Goal: Transaction & Acquisition: Download file/media

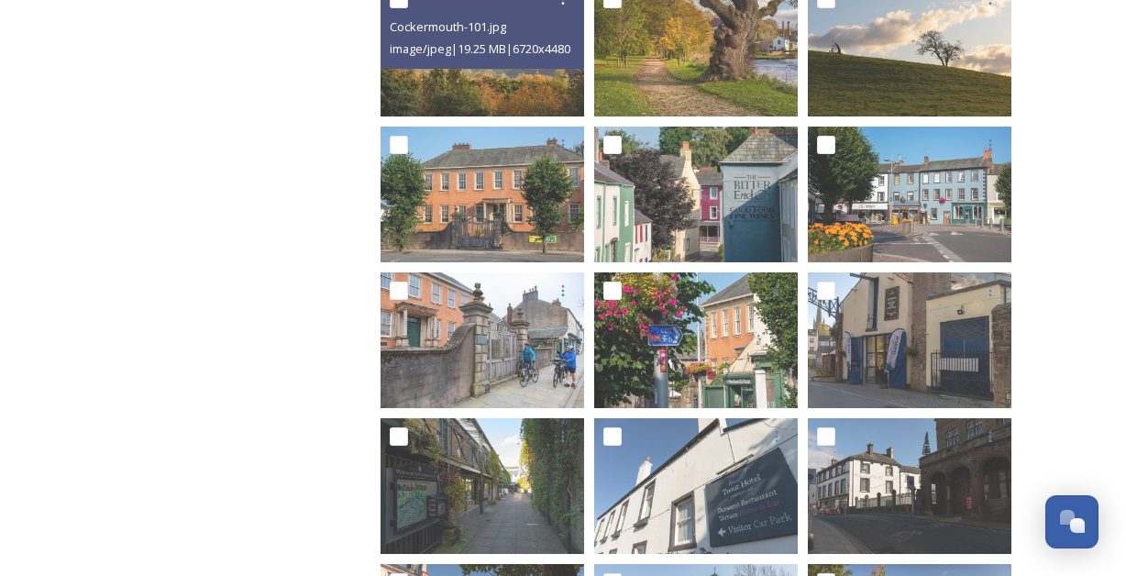
scroll to position [1473, 0]
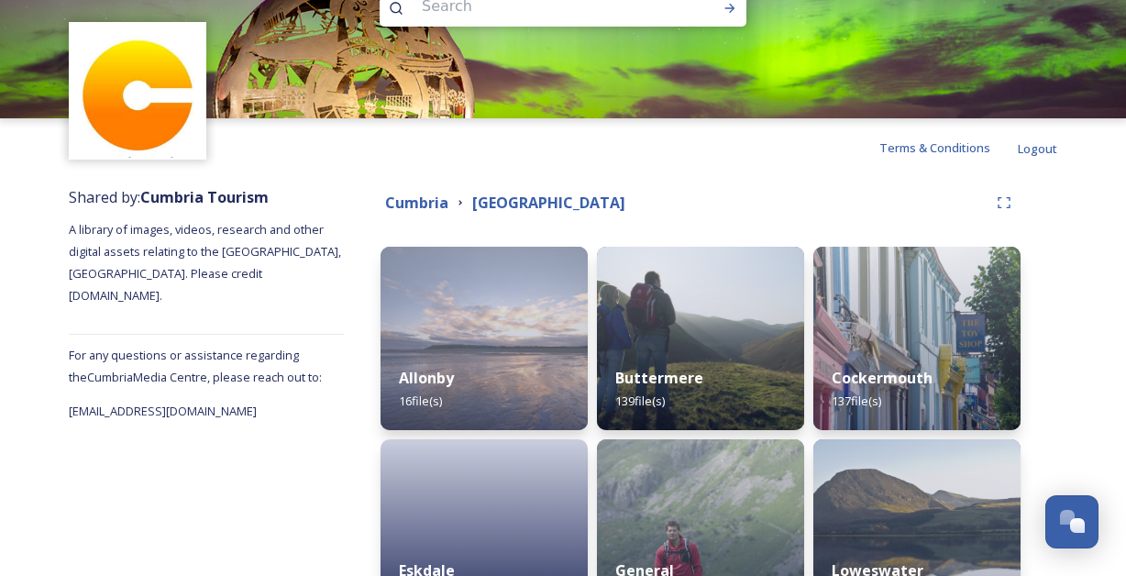
scroll to position [141, 0]
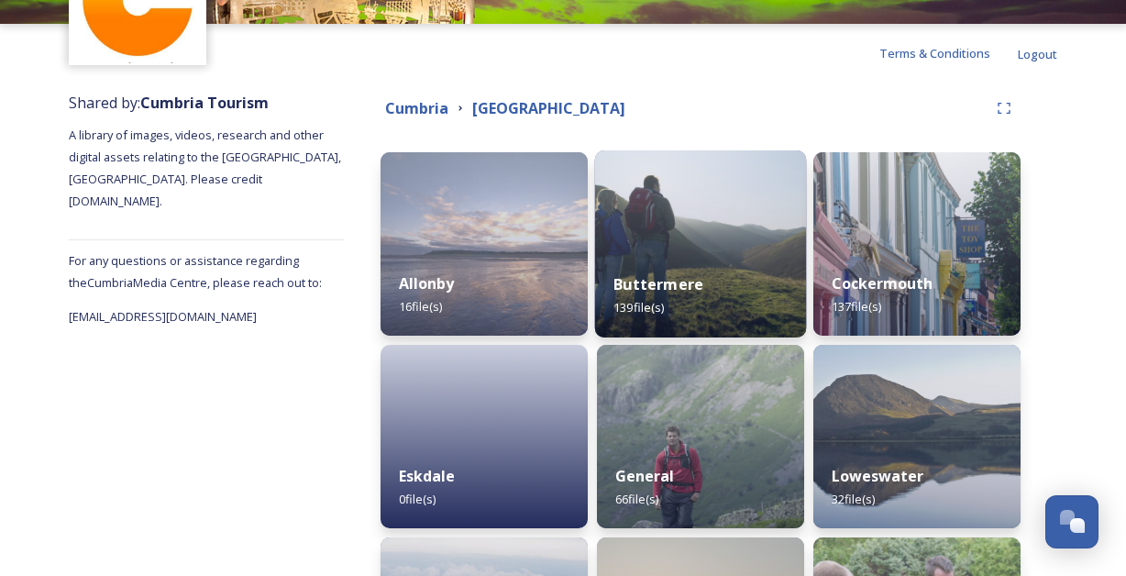
click at [701, 217] on img at bounding box center [701, 243] width 212 height 187
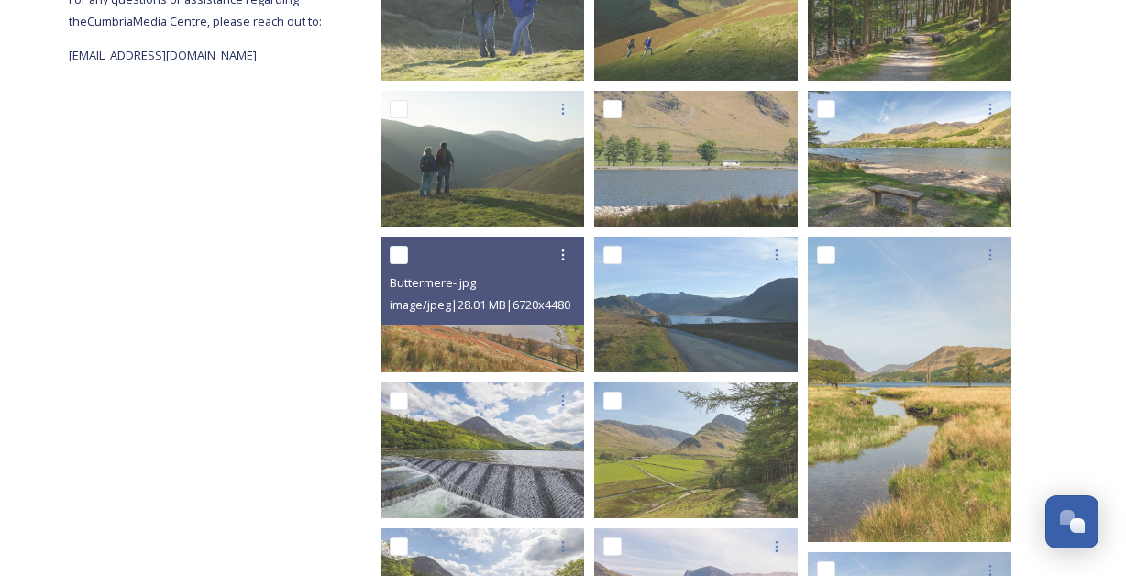
scroll to position [406, 0]
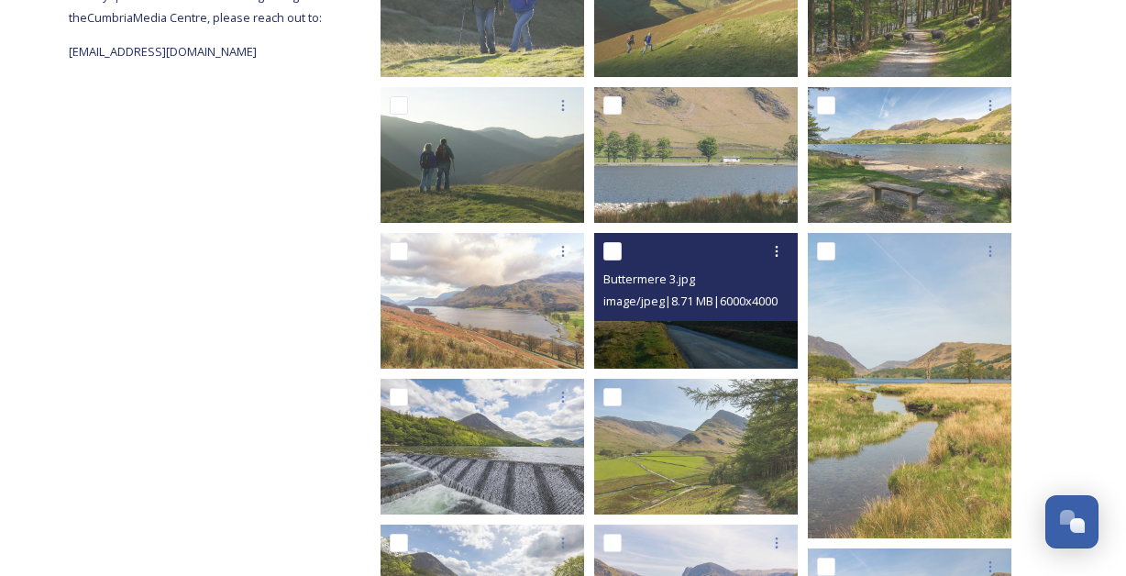
click at [704, 328] on img at bounding box center [695, 301] width 203 height 136
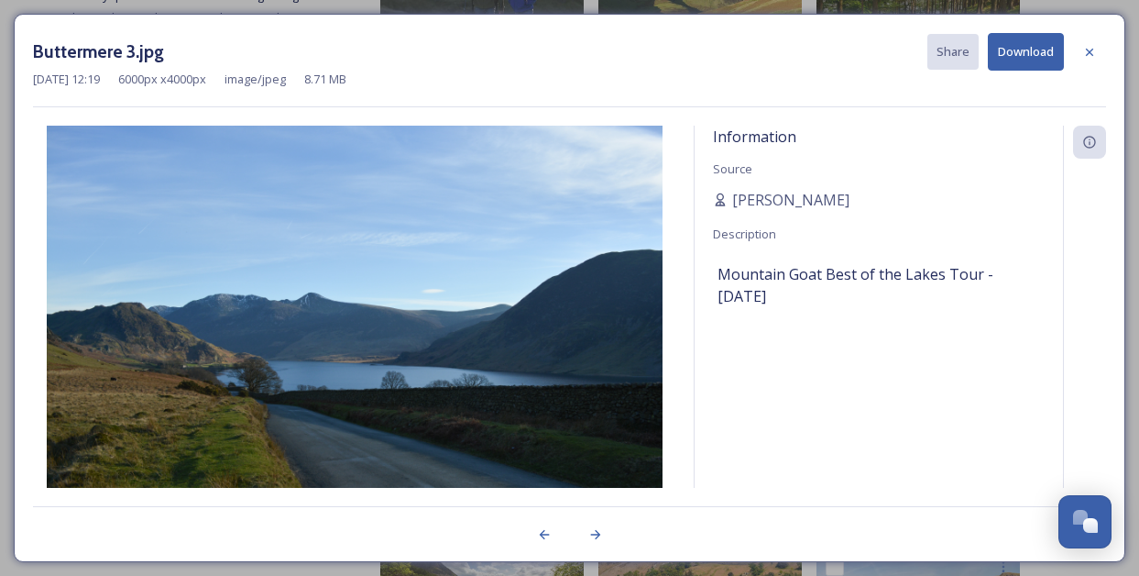
click at [1004, 56] on button "Download" at bounding box center [1026, 52] width 76 height 38
click at [1083, 51] on icon at bounding box center [1090, 52] width 15 height 15
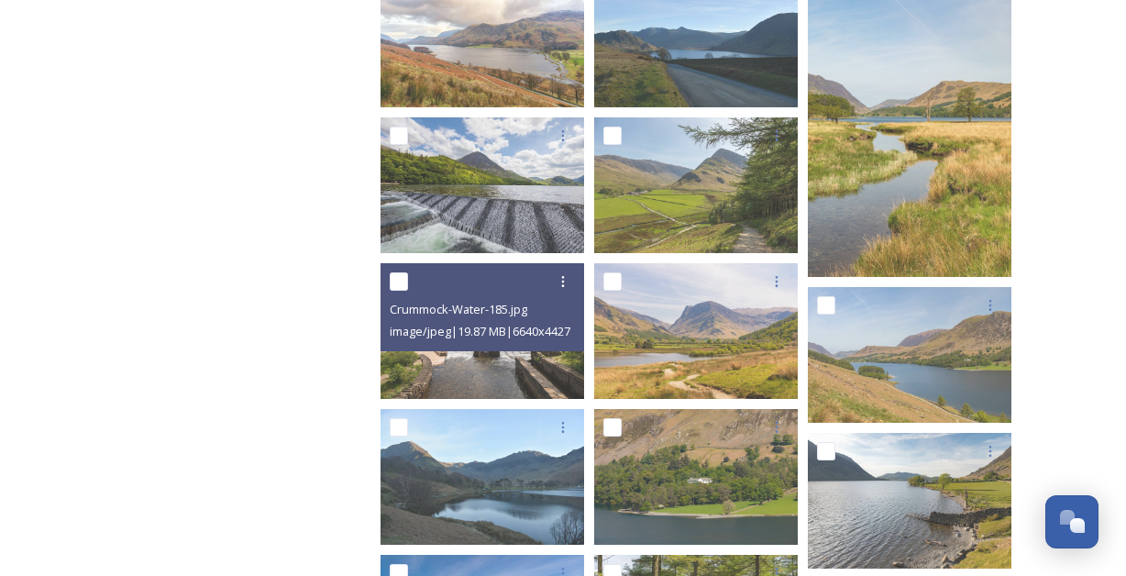
scroll to position [682, 0]
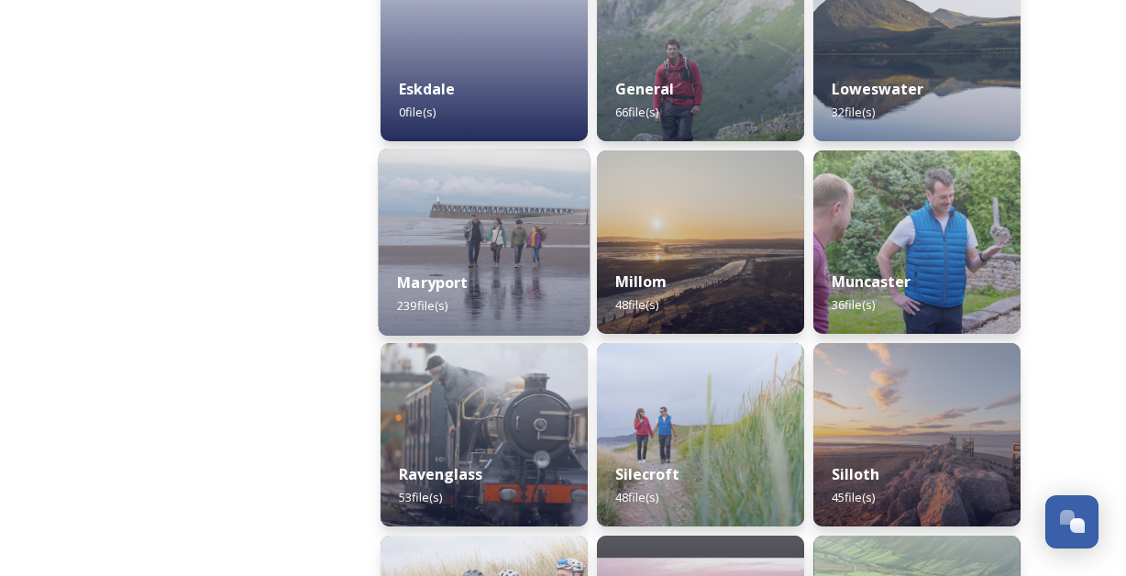
scroll to position [553, 0]
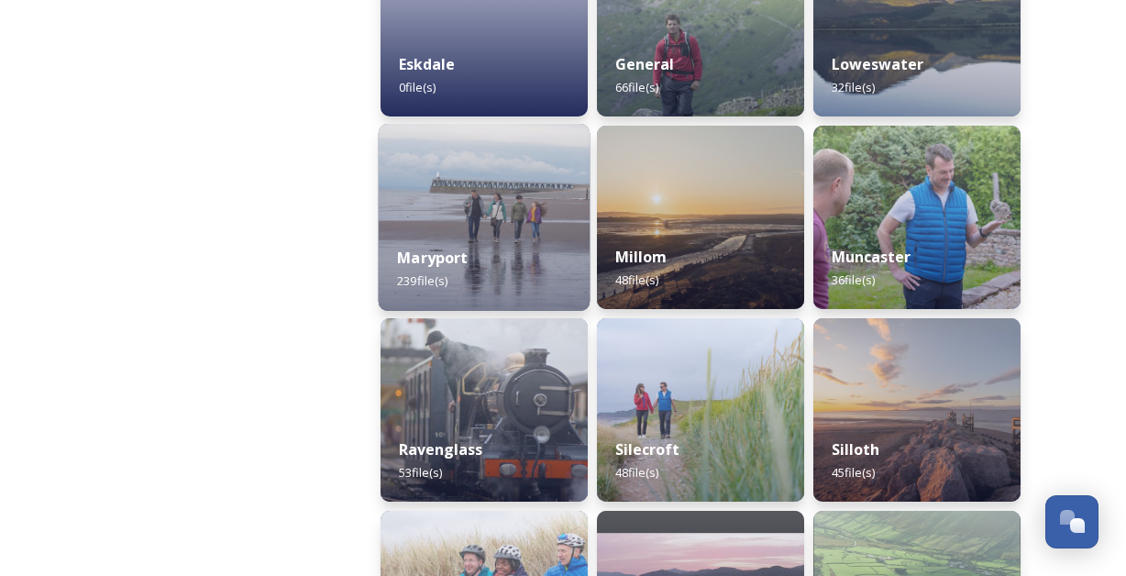
click at [520, 235] on div "Maryport 239 file(s)" at bounding box center [485, 268] width 212 height 83
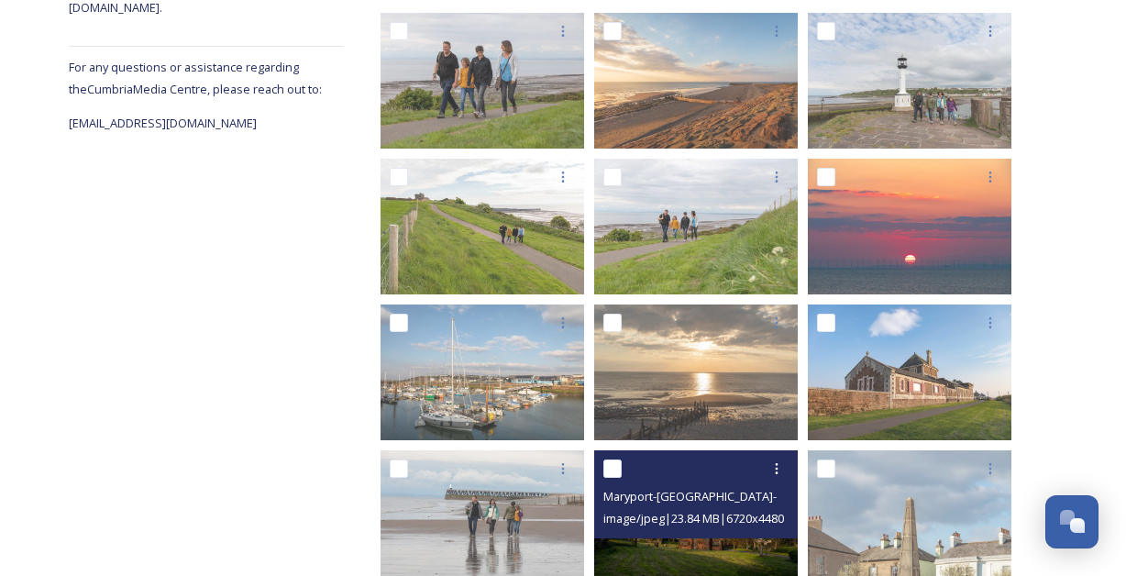
scroll to position [477, 0]
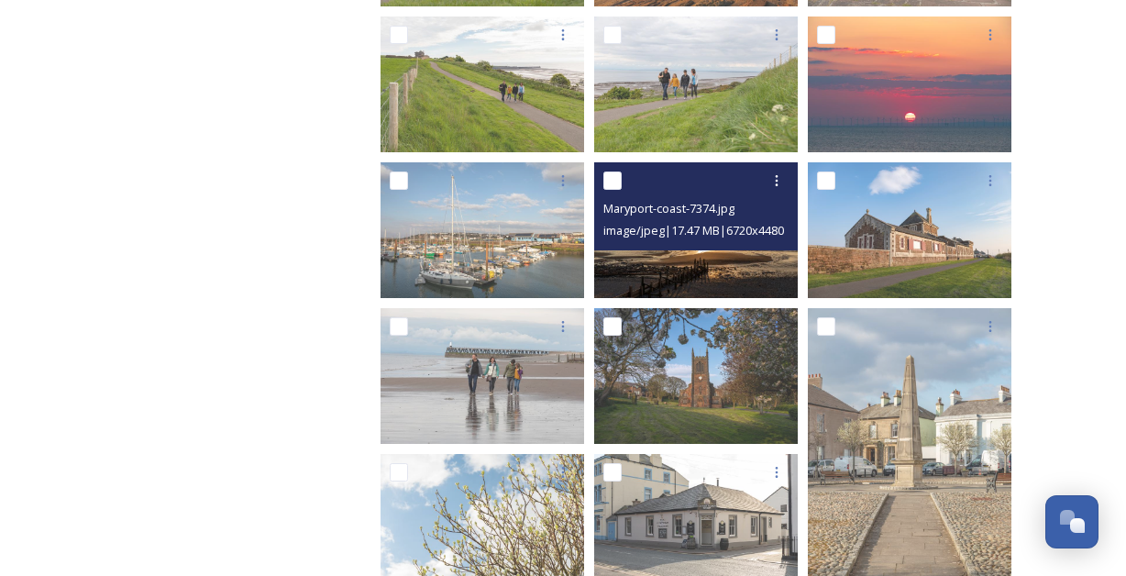
click at [709, 262] on img at bounding box center [695, 230] width 203 height 136
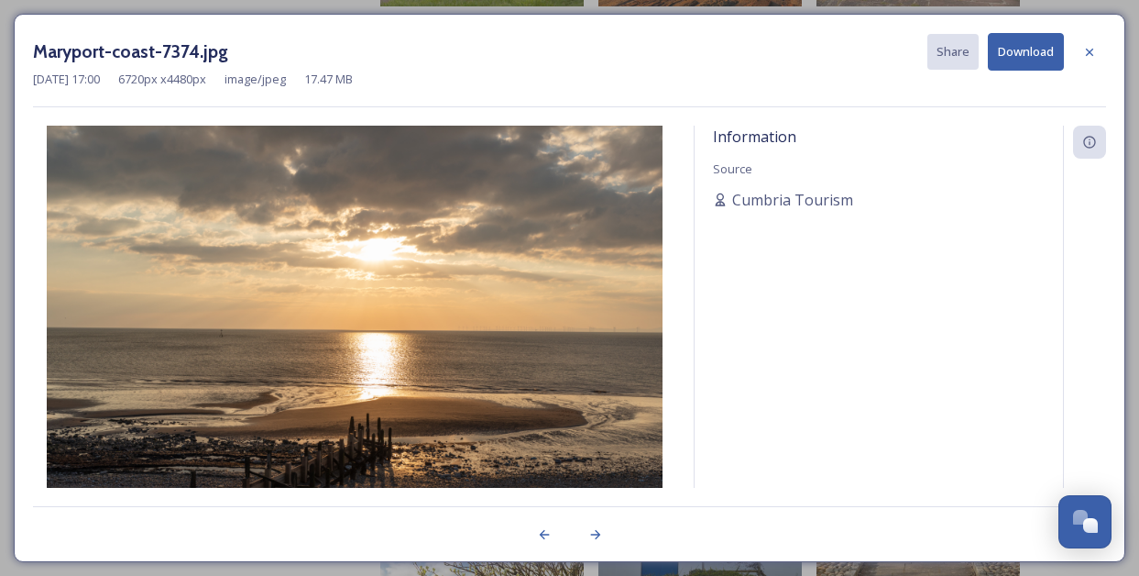
click at [1049, 49] on button "Download" at bounding box center [1026, 52] width 76 height 38
click at [1094, 60] on div at bounding box center [1089, 52] width 33 height 33
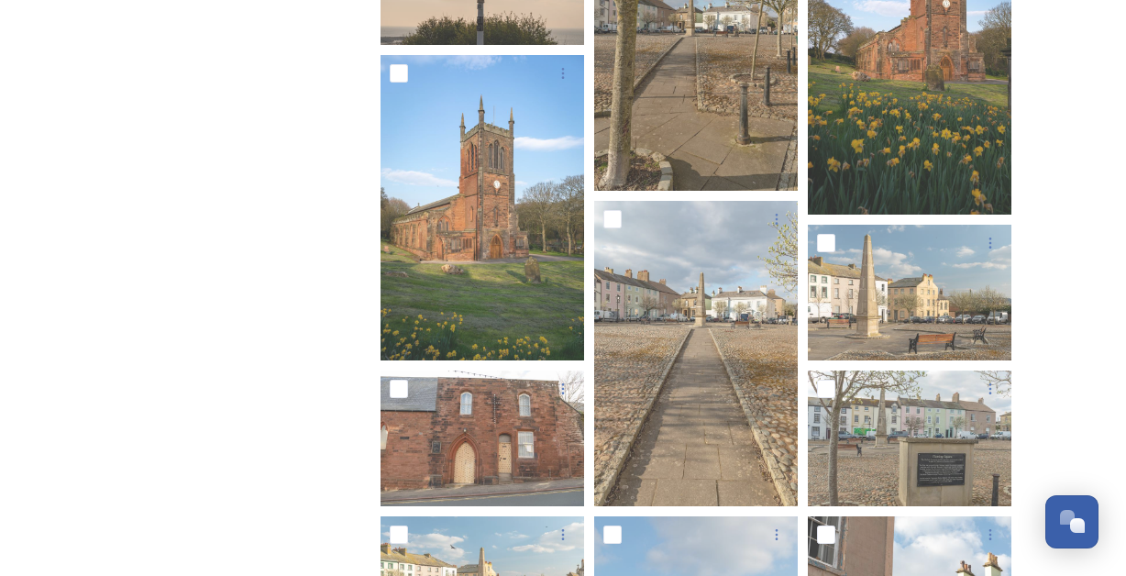
scroll to position [2695, 0]
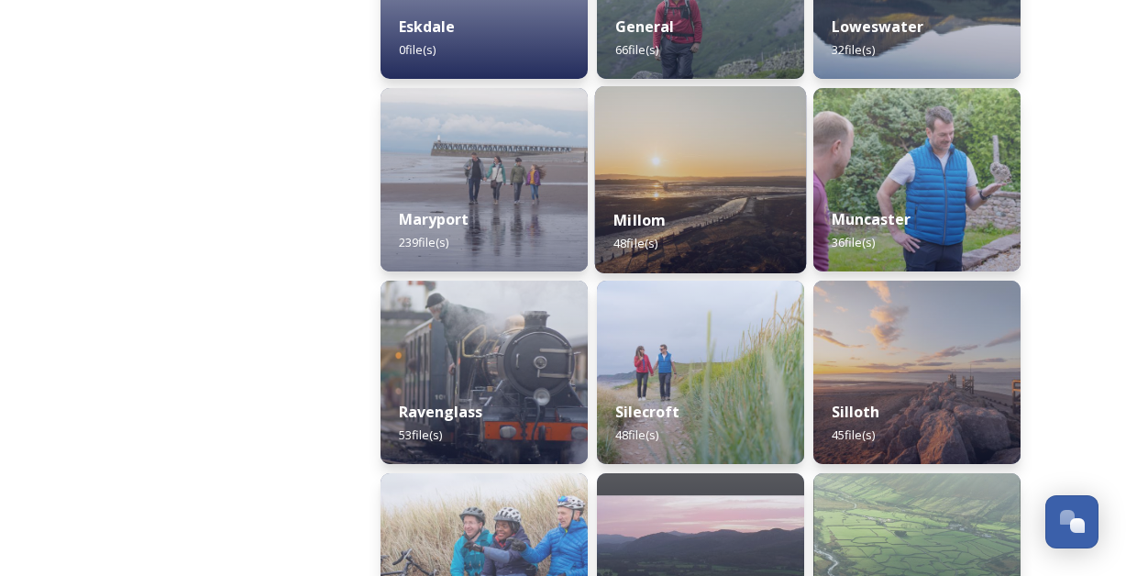
scroll to position [949, 0]
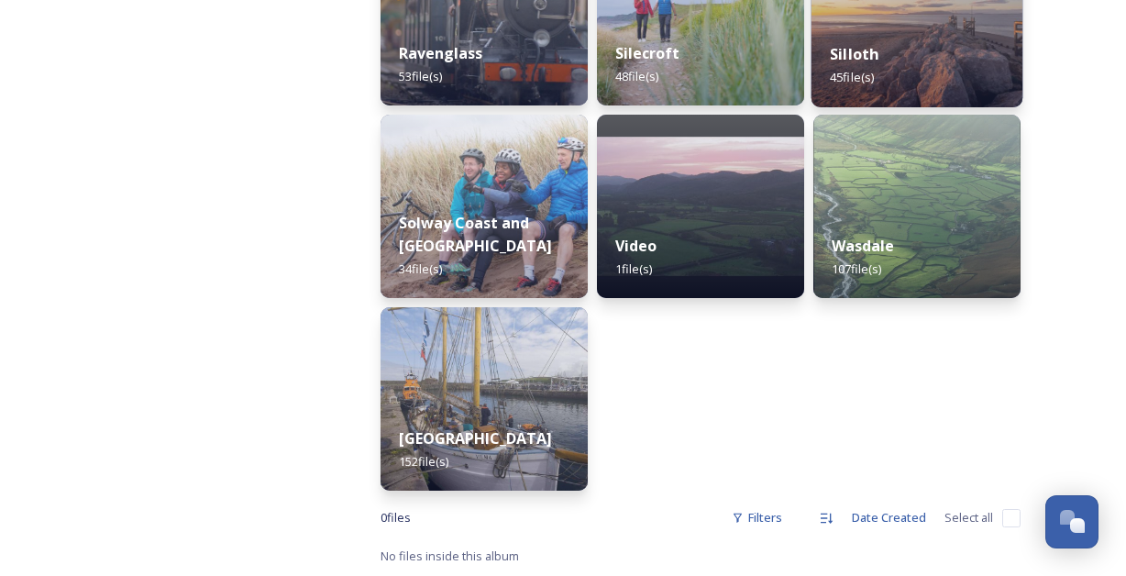
click at [965, 33] on div "Silloth 45 file(s)" at bounding box center [917, 65] width 212 height 83
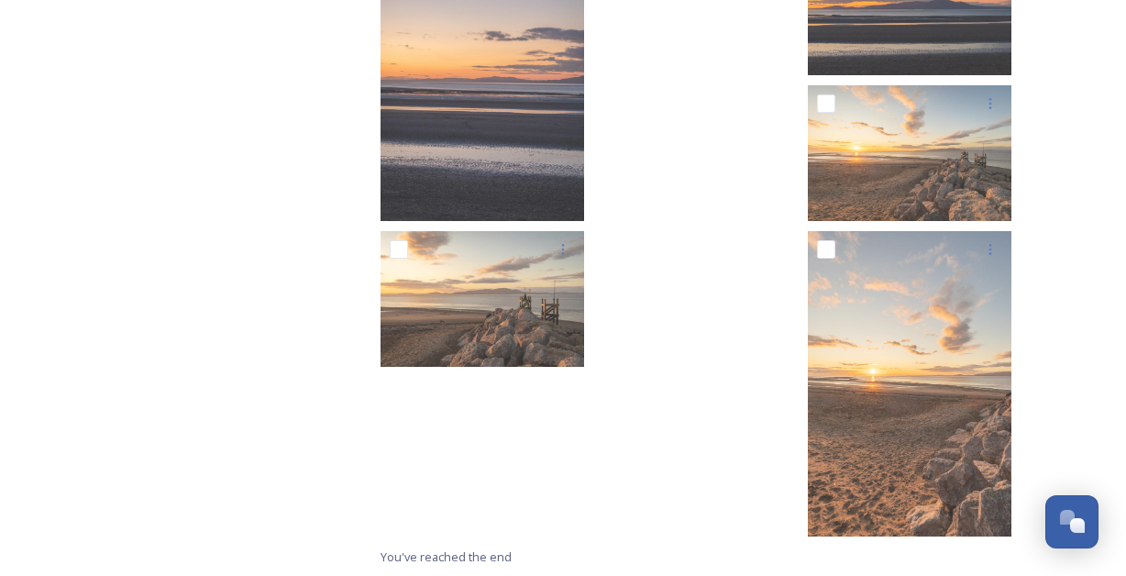
scroll to position [2497, 0]
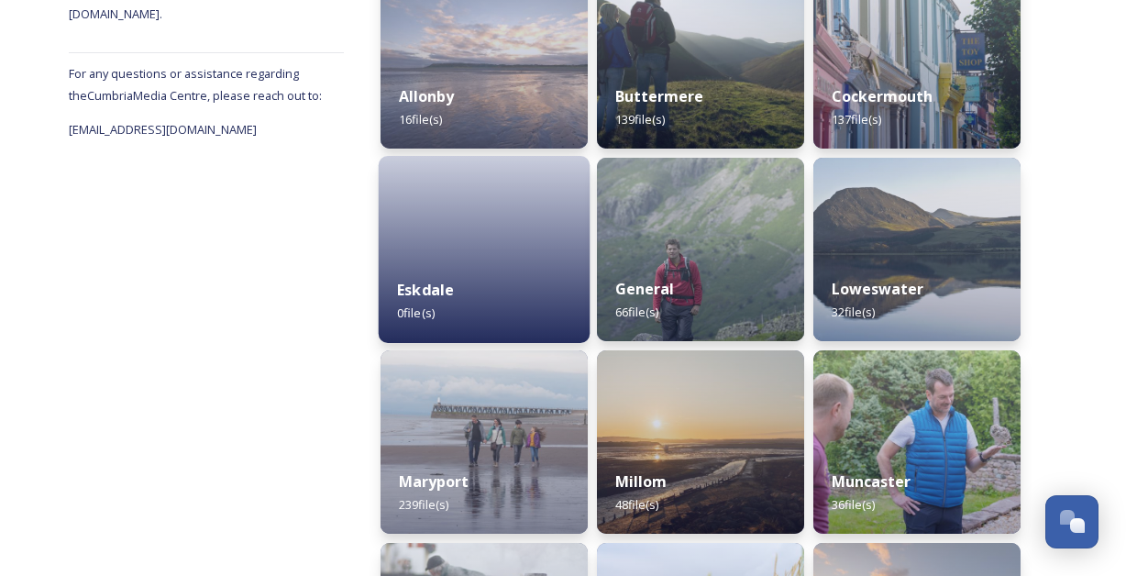
scroll to position [329, 0]
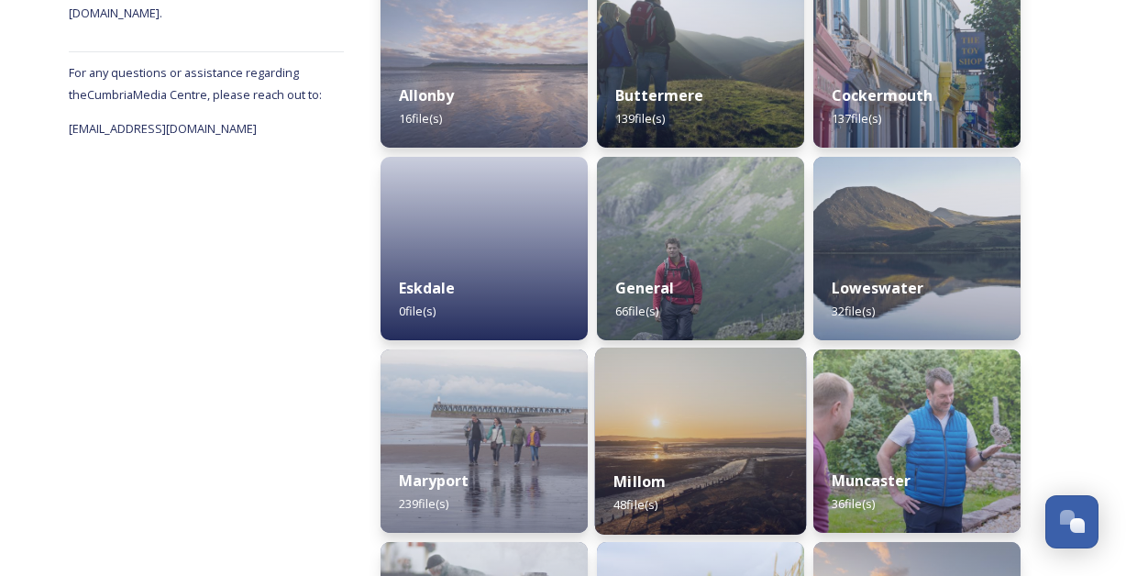
click at [726, 467] on div "Millom 48 file(s)" at bounding box center [701, 492] width 212 height 83
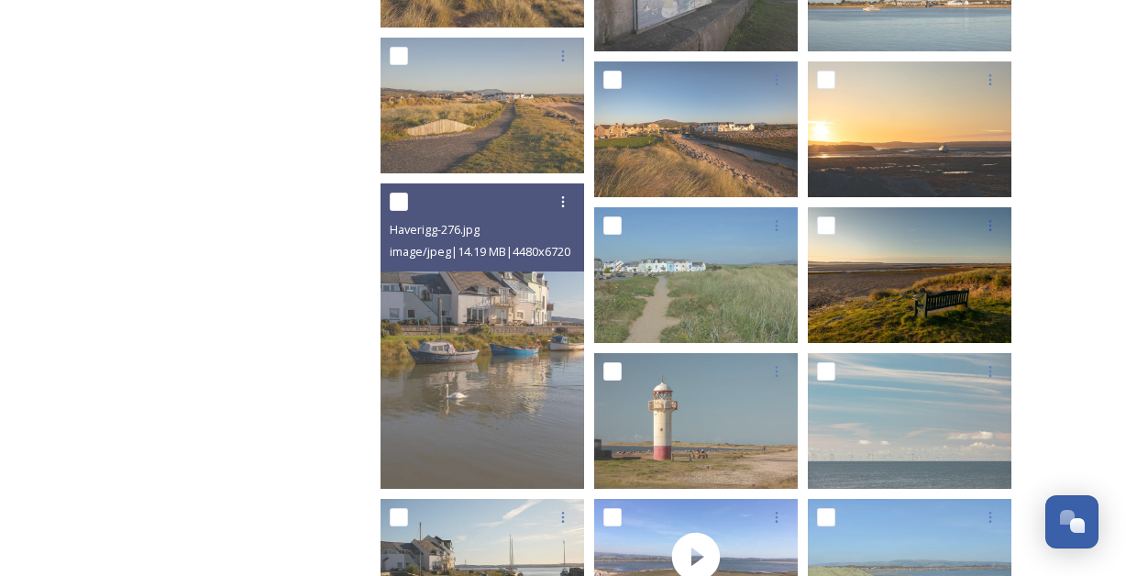
scroll to position [1334, 0]
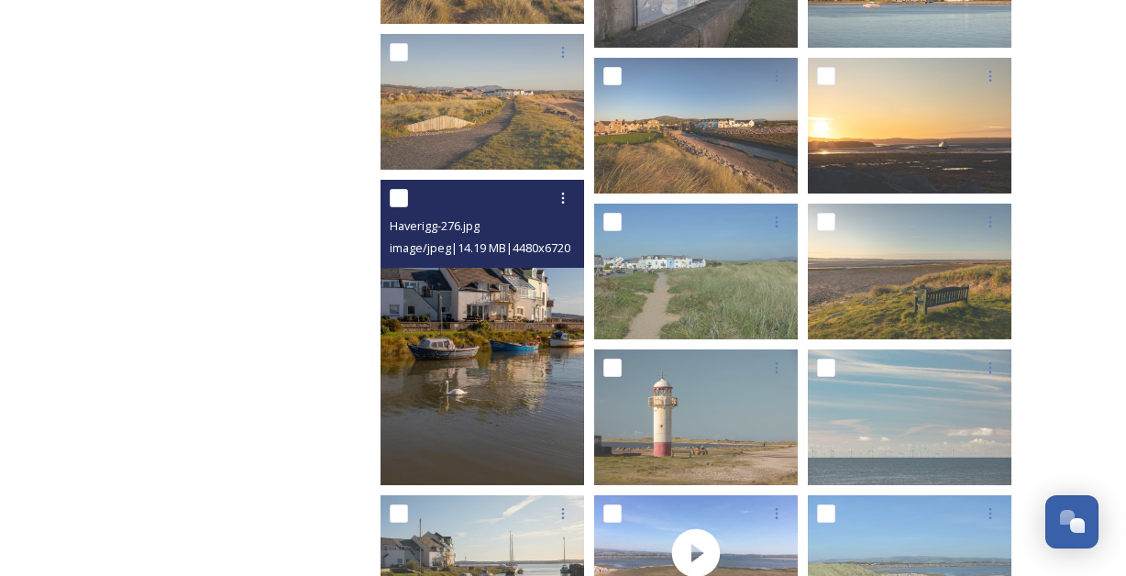
click at [447, 344] on img at bounding box center [481, 332] width 203 height 305
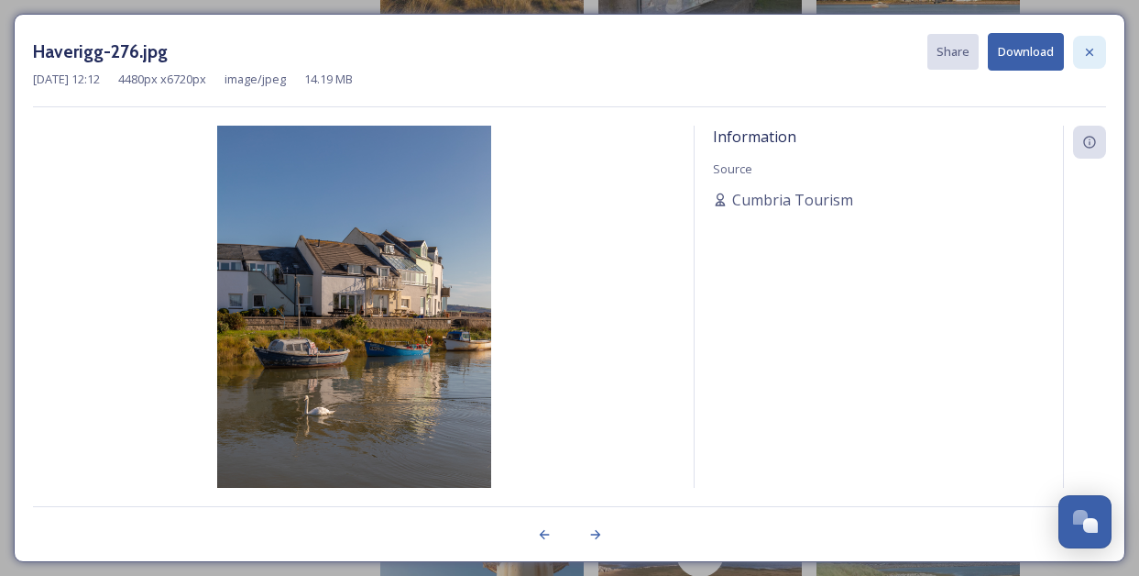
click at [1091, 50] on icon at bounding box center [1089, 51] width 7 height 7
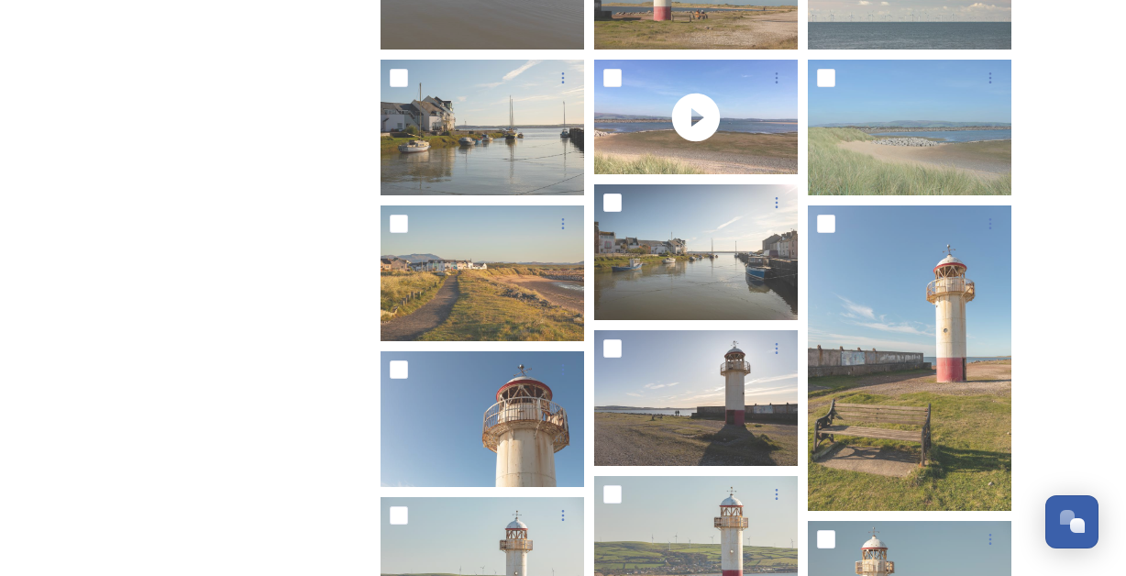
scroll to position [1780, 0]
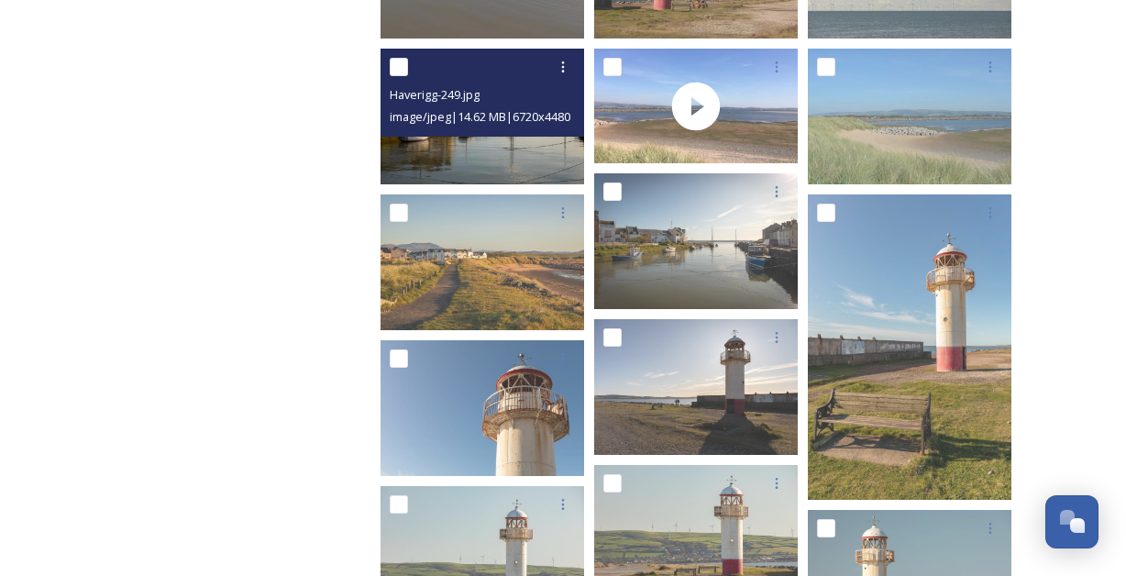
click at [577, 97] on div "Haverigg-249.jpg" at bounding box center [485, 94] width 190 height 22
click at [500, 155] on img at bounding box center [481, 117] width 203 height 136
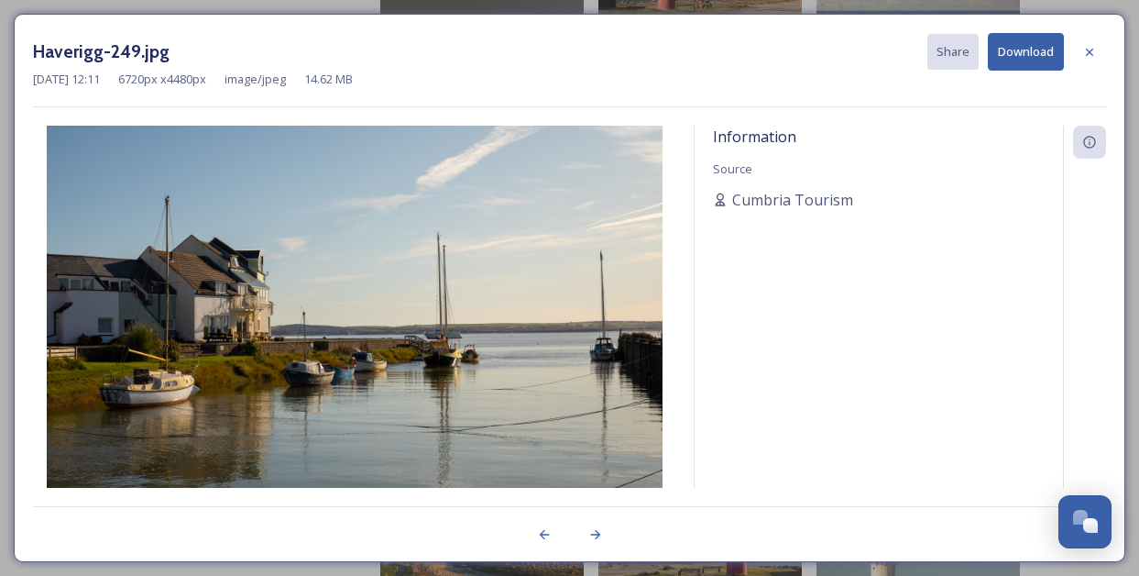
click at [1018, 52] on button "Download" at bounding box center [1026, 52] width 76 height 38
click at [1091, 54] on icon at bounding box center [1090, 52] width 15 height 15
